Goal: Task Accomplishment & Management: Manage account settings

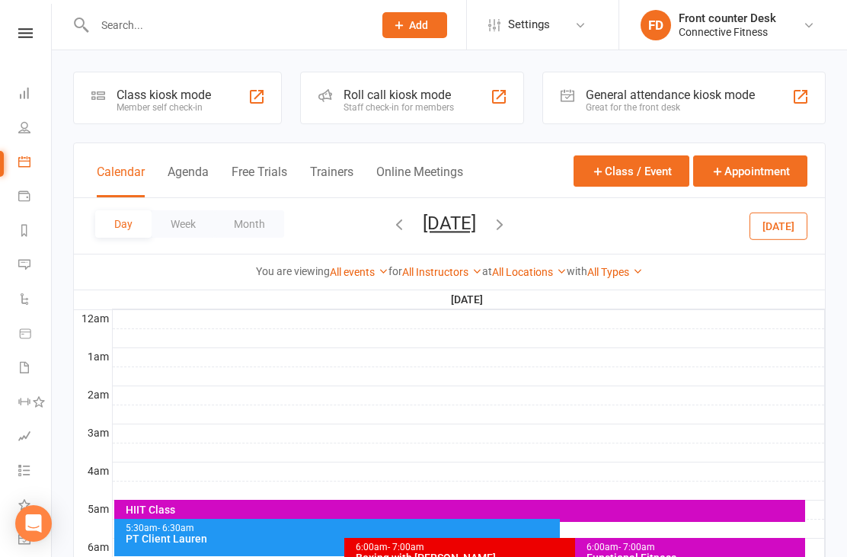
click at [34, 126] on link "People" at bounding box center [35, 129] width 34 height 34
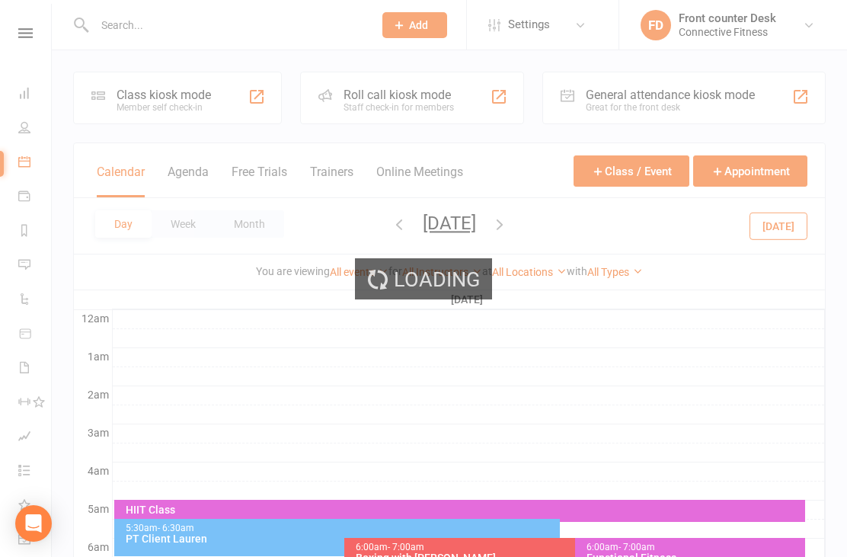
select select "100"
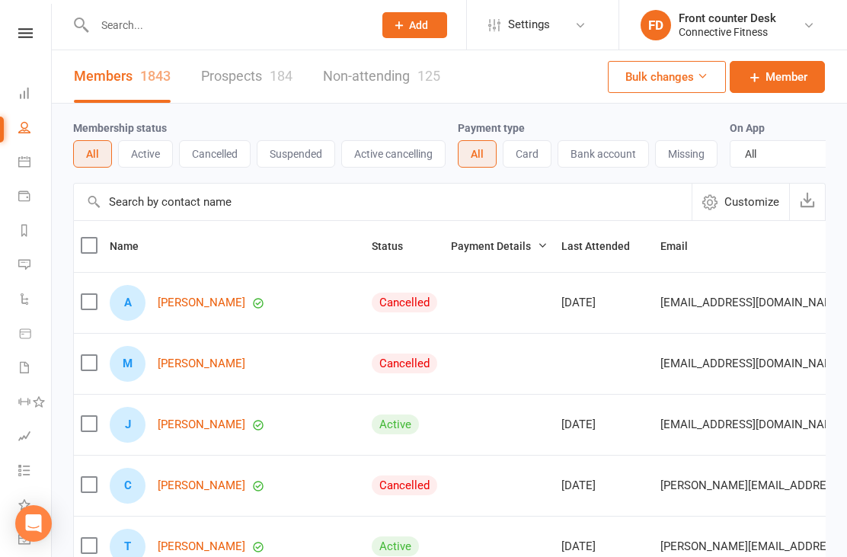
click at [149, 35] on input "text" at bounding box center [226, 24] width 273 height 21
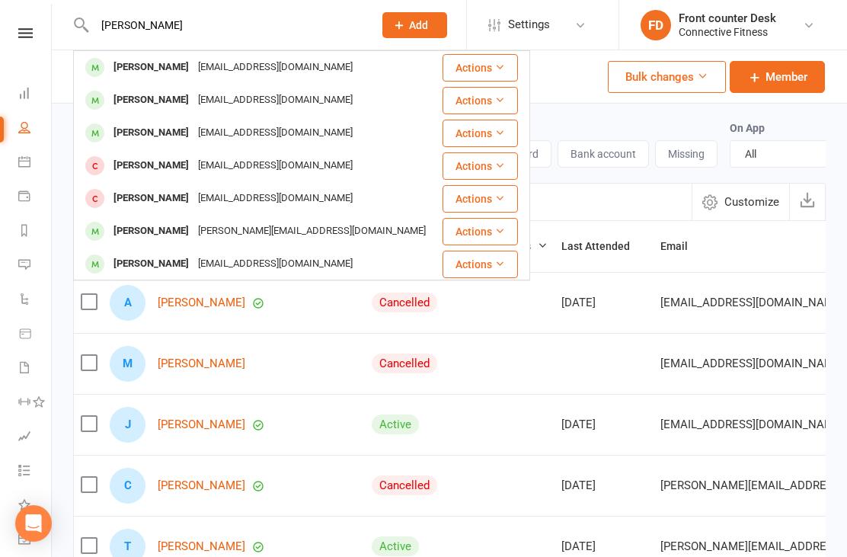
scroll to position [3, 0]
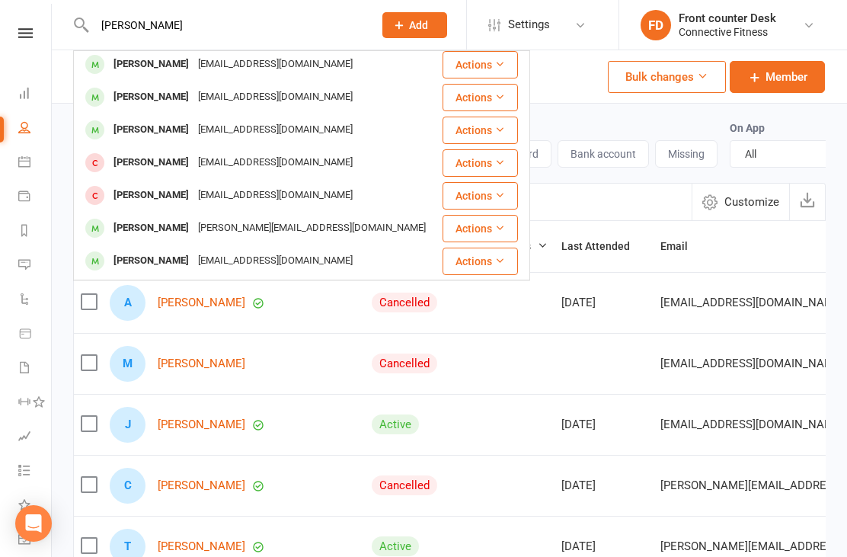
type input "Gleeson"
click at [194, 66] on div "coreygleeson2@gmail.com" at bounding box center [276, 64] width 164 height 22
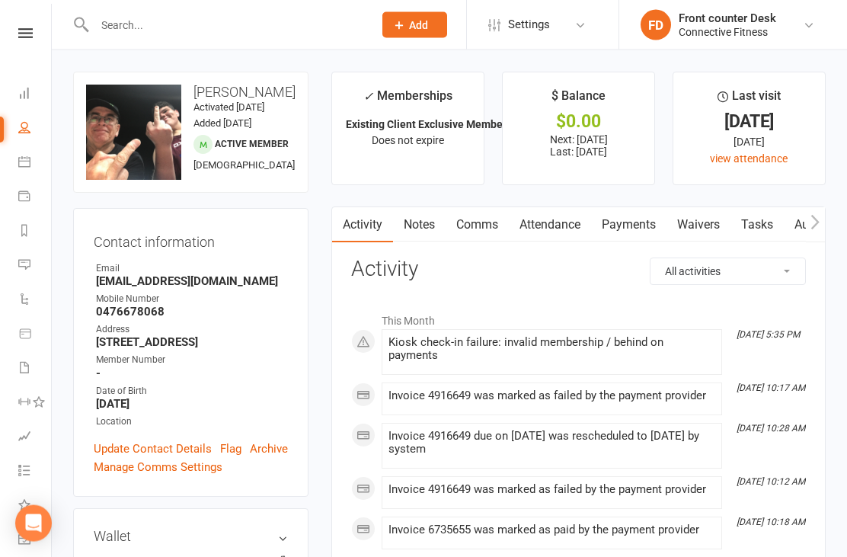
scroll to position [43, 0]
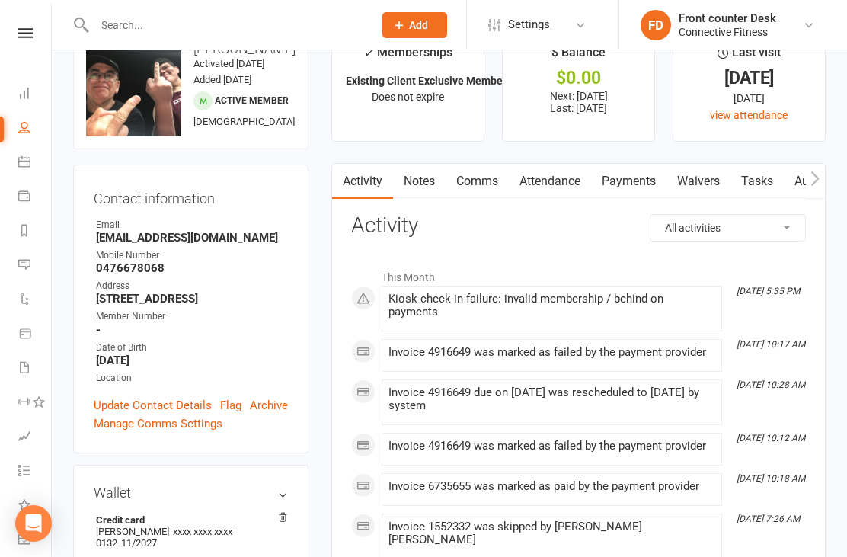
click at [637, 171] on link "Payments" at bounding box center [628, 181] width 75 height 35
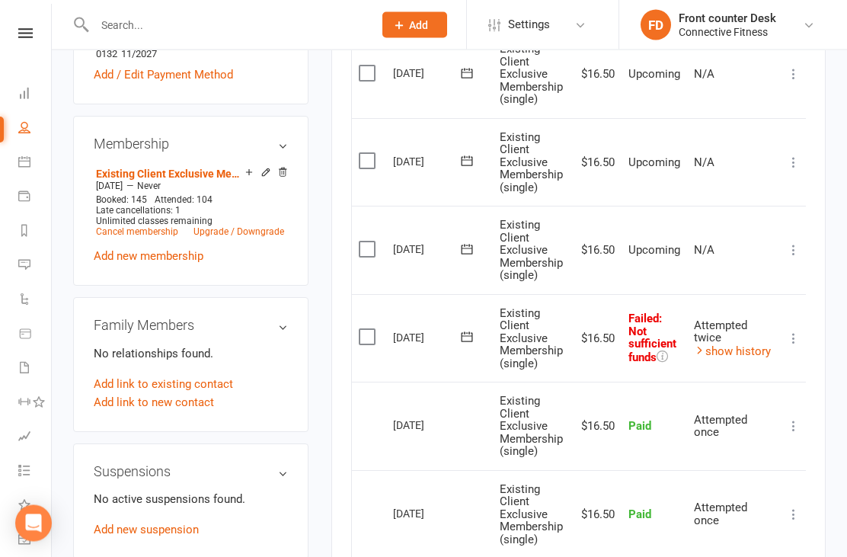
scroll to position [549, 0]
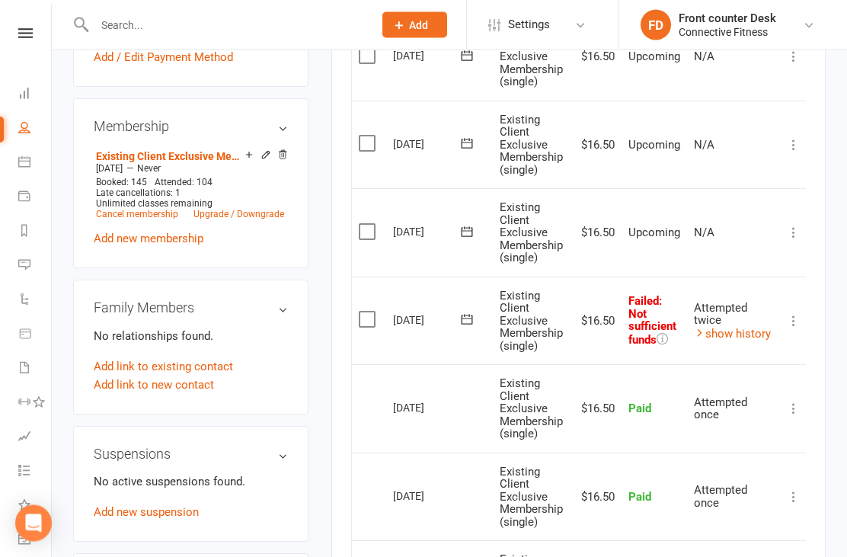
click at [736, 328] on link "show history" at bounding box center [732, 335] width 77 height 14
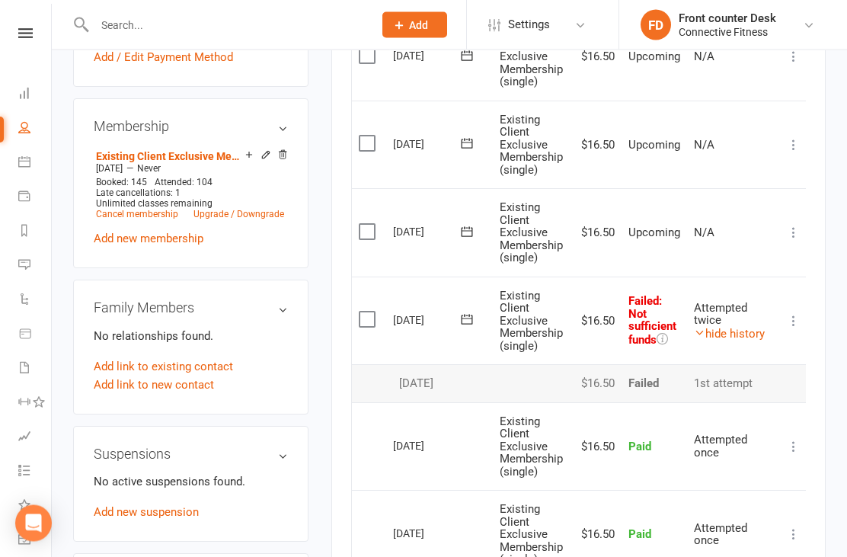
scroll to position [550, 0]
click at [376, 312] on label at bounding box center [369, 319] width 21 height 15
click at [369, 312] on input "checkbox" at bounding box center [364, 312] width 10 height 0
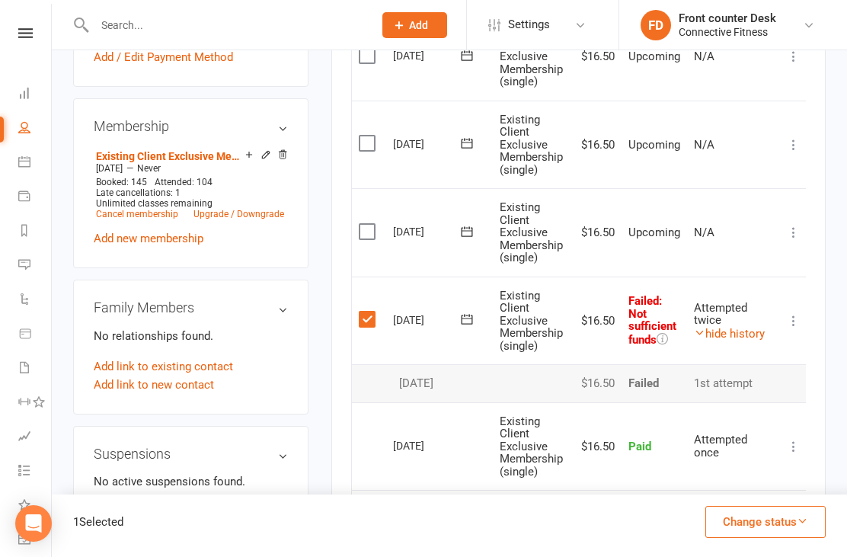
click at [796, 538] on button "Change status" at bounding box center [766, 522] width 120 height 32
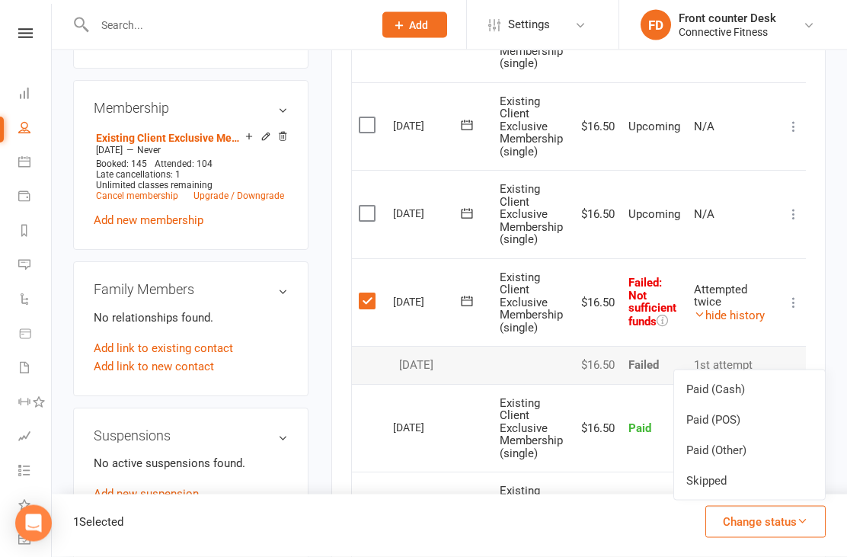
scroll to position [568, 0]
click at [706, 435] on link "Paid (POS)" at bounding box center [749, 420] width 151 height 30
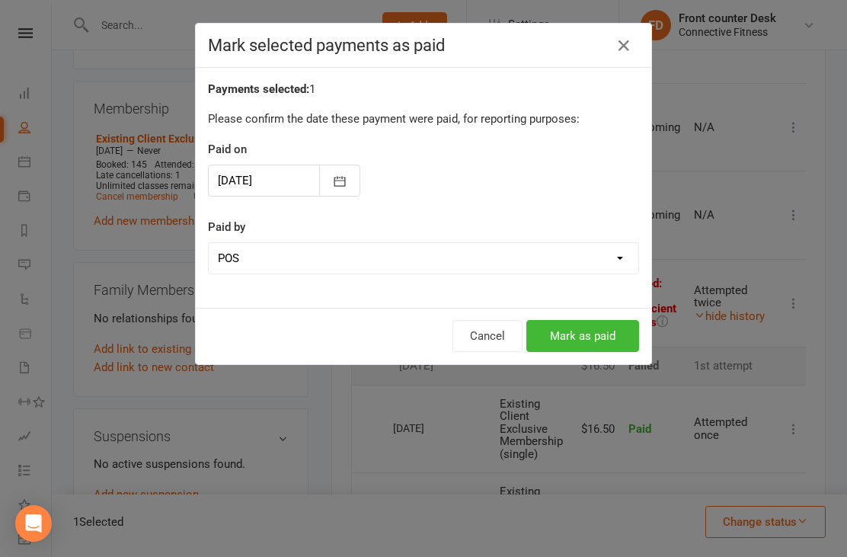
click at [593, 335] on button "Mark as paid" at bounding box center [583, 336] width 113 height 32
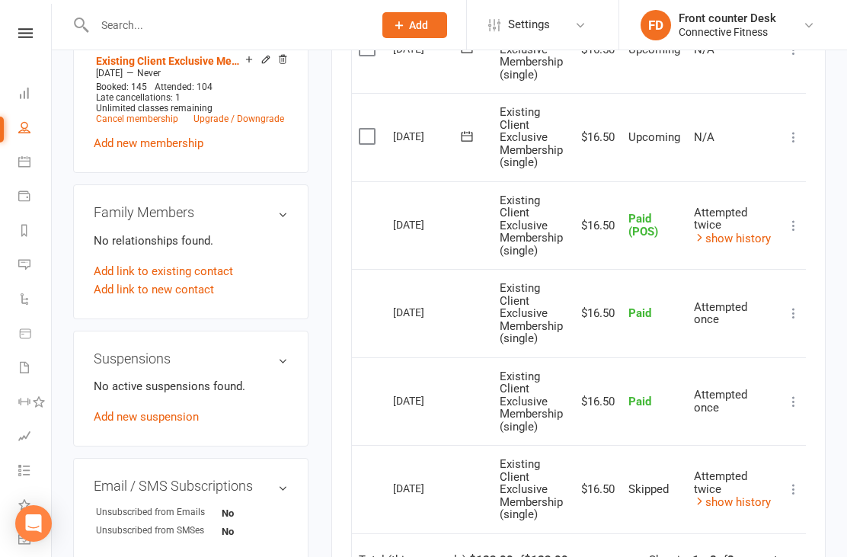
scroll to position [644, 0]
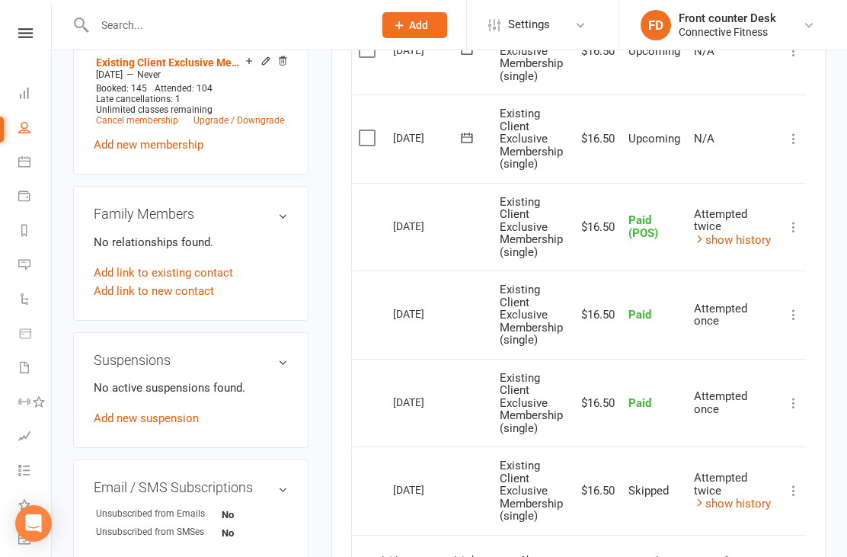
click at [745, 233] on link "show history" at bounding box center [732, 240] width 77 height 14
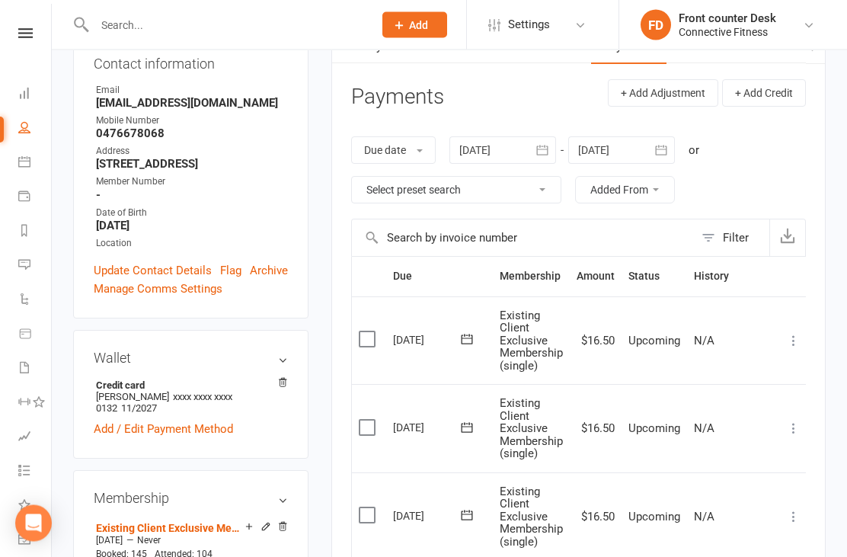
scroll to position [181, 0]
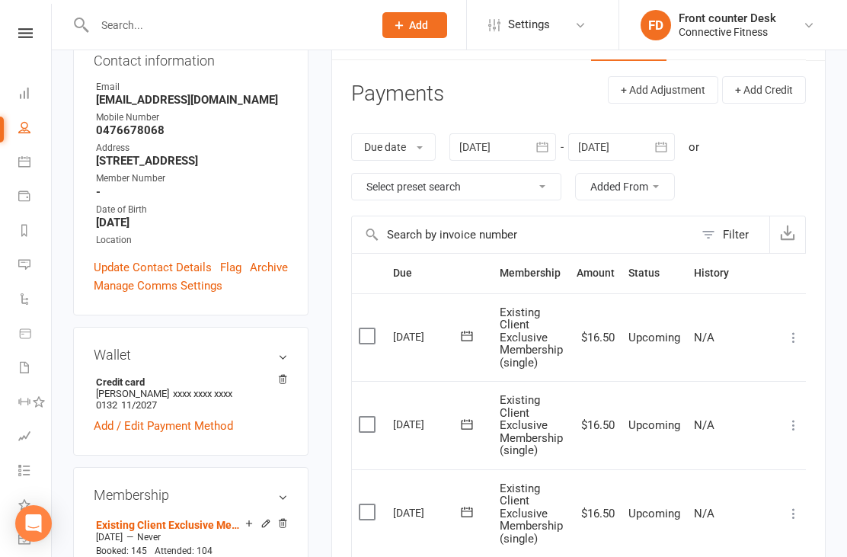
click at [549, 189] on select "Select preset search All failures All skipped payments All pending payments Suc…" at bounding box center [456, 187] width 209 height 26
select select "0"
type input "16 Sep 2025"
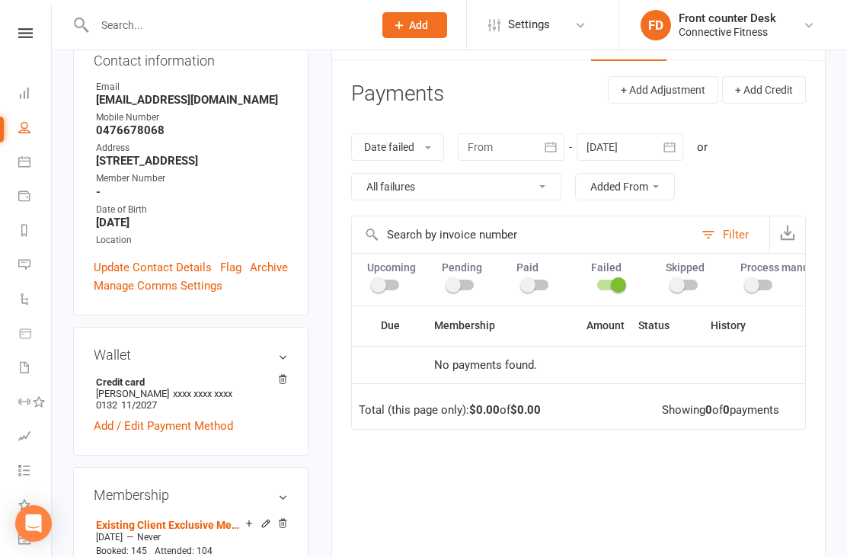
click at [27, 93] on icon at bounding box center [24, 93] width 12 height 12
